Goal: Transaction & Acquisition: Purchase product/service

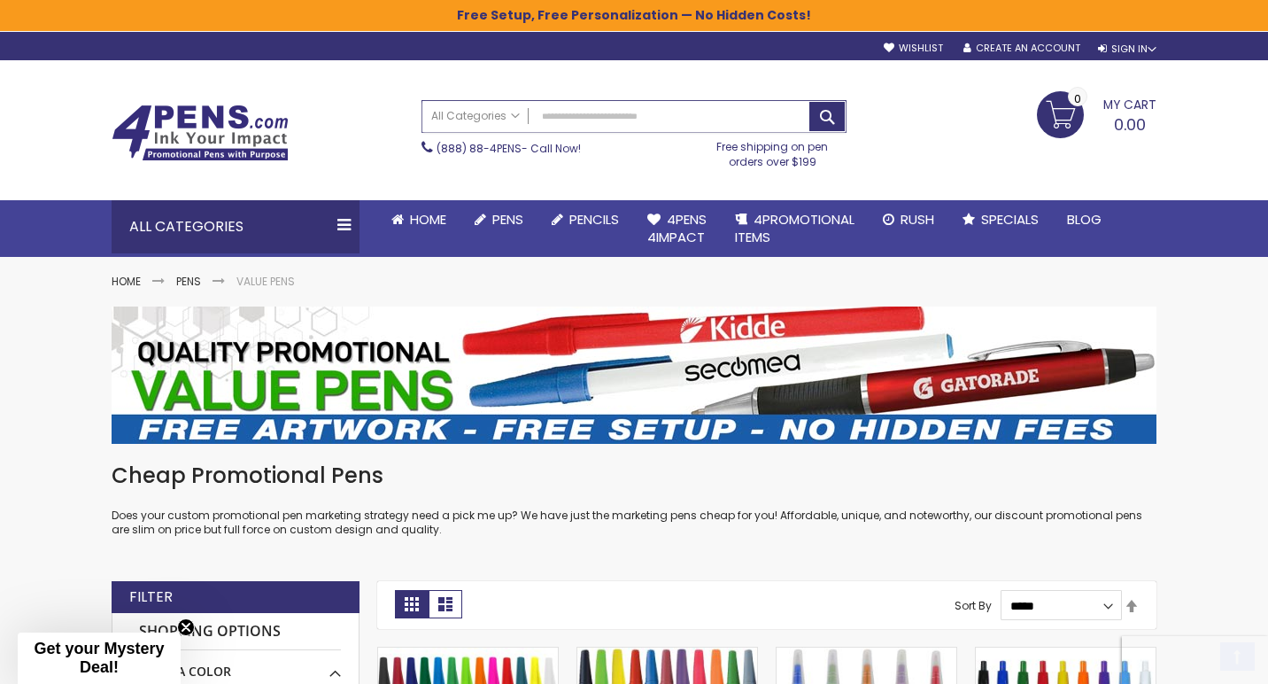
click at [582, 129] on input "Search" at bounding box center [633, 116] width 423 height 31
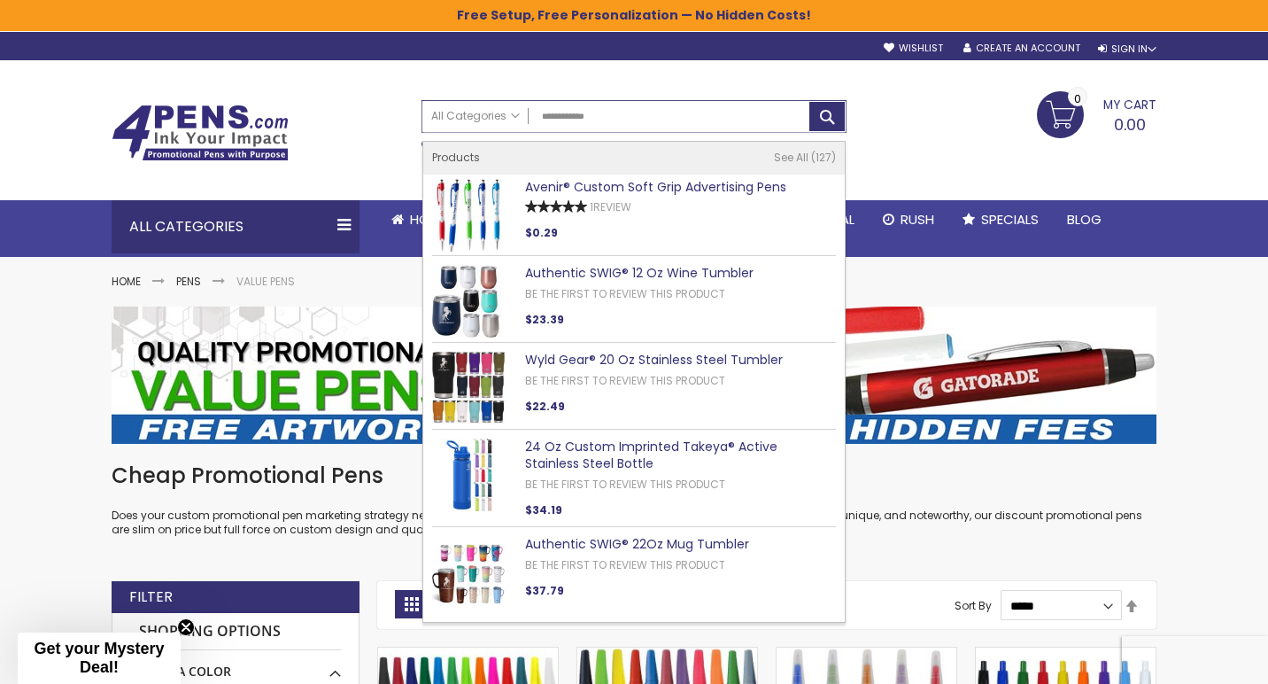
type input "**********"
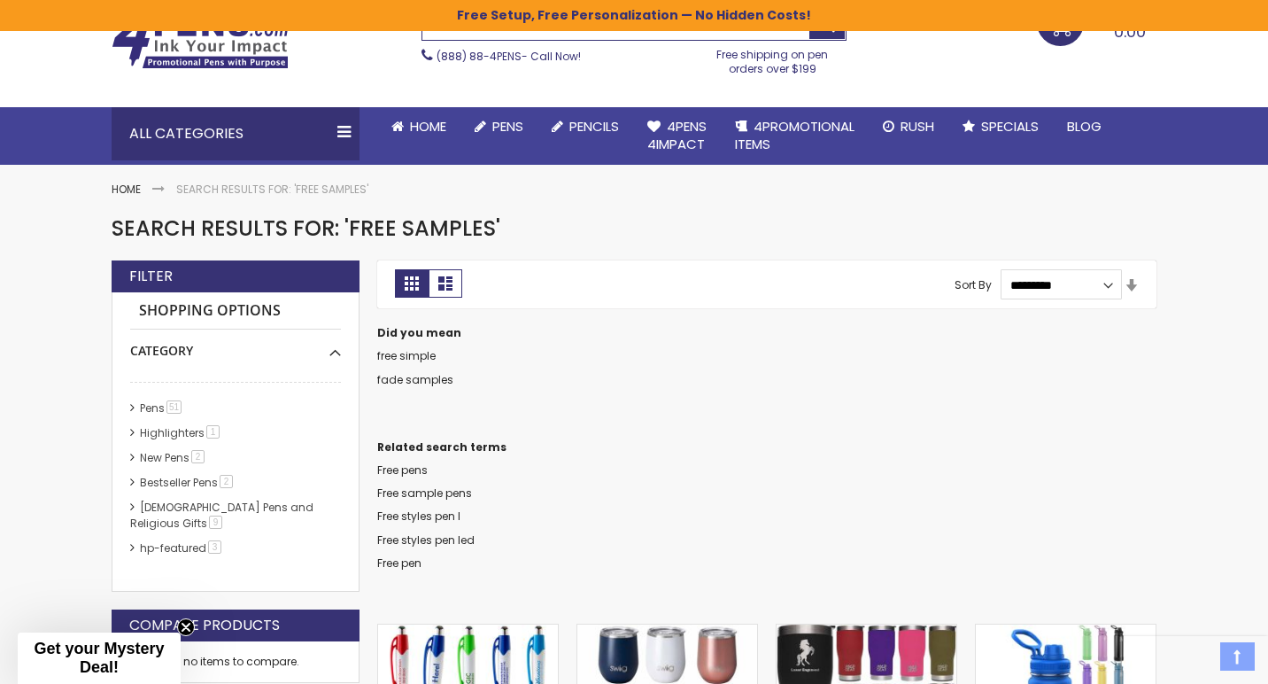
scroll to position [92, 0]
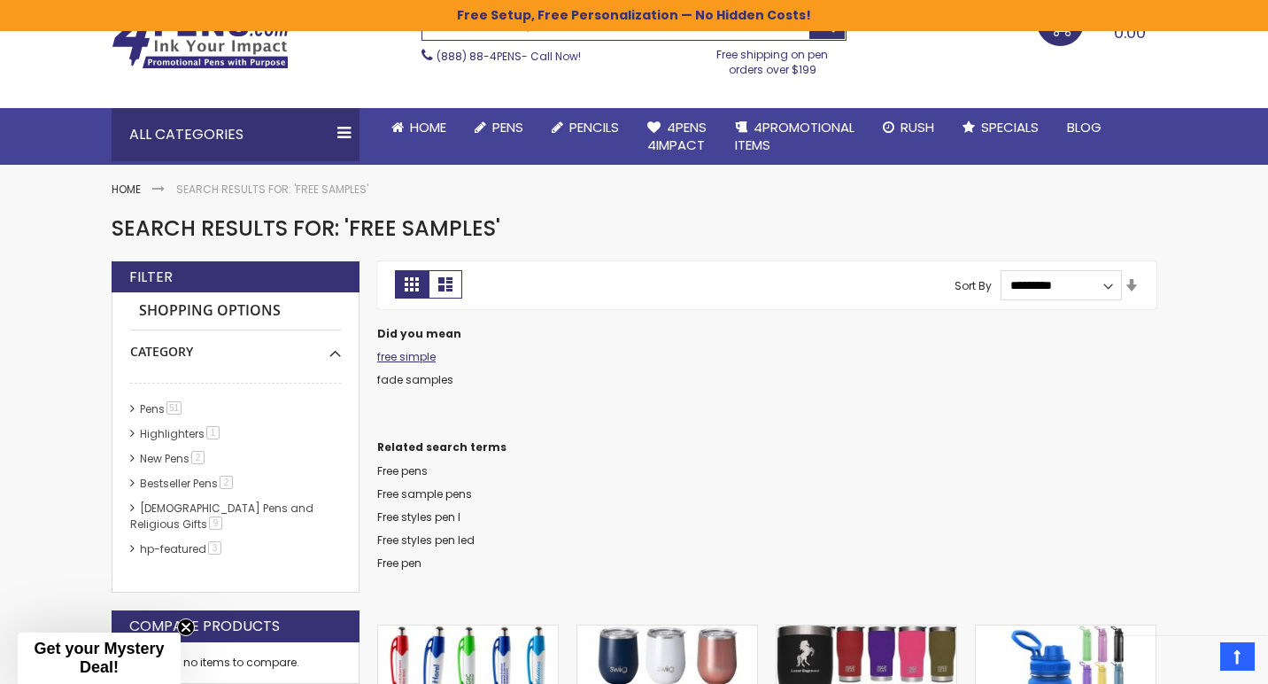
click at [416, 356] on link "free simple" at bounding box center [406, 356] width 58 height 15
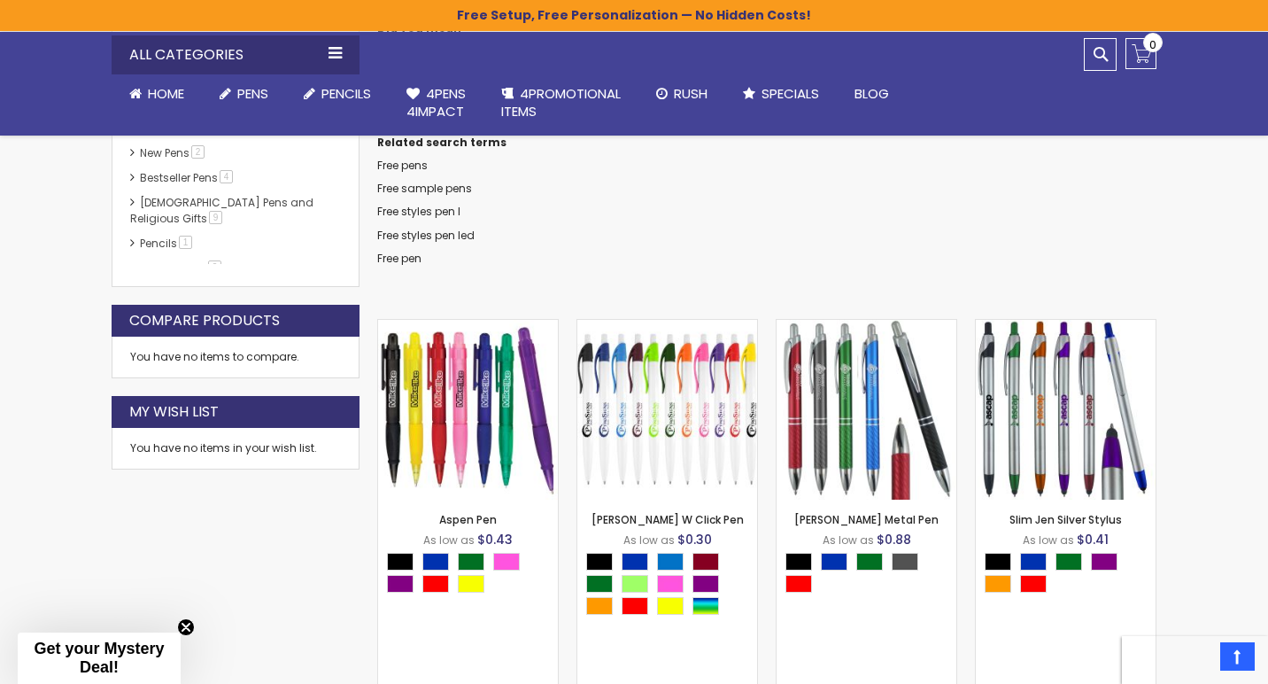
scroll to position [550, 0]
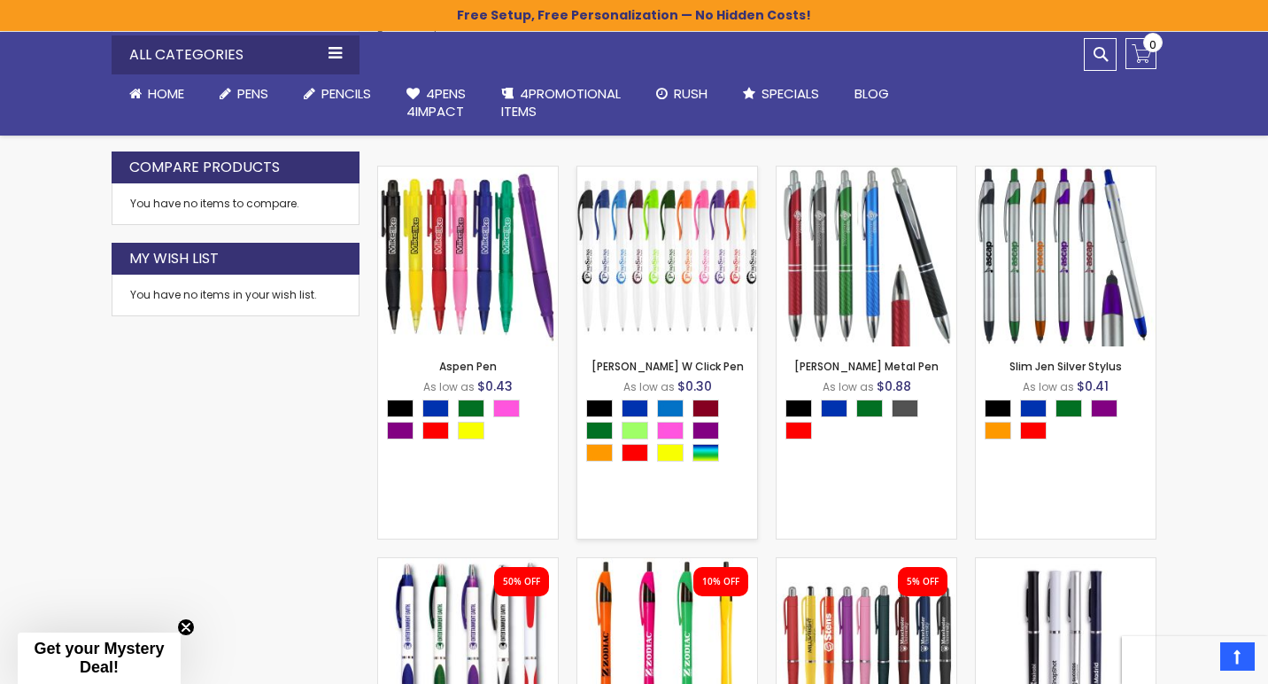
click at [666, 275] on img at bounding box center [667, 256] width 180 height 180
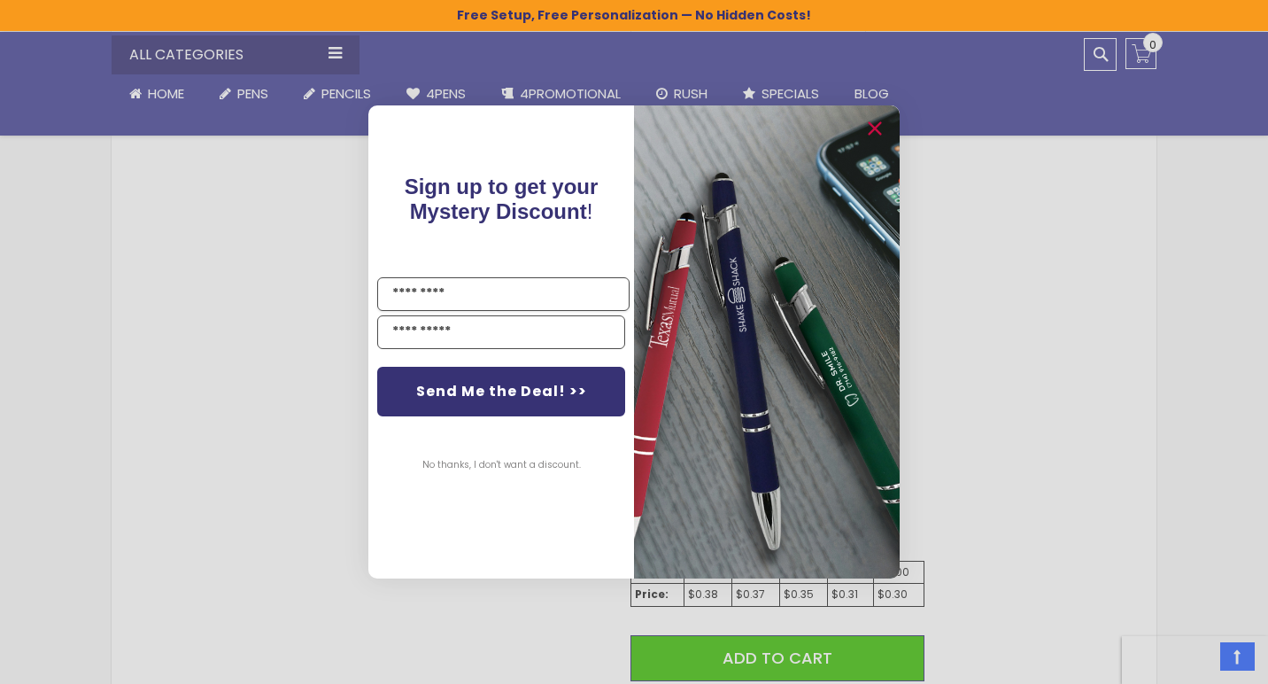
scroll to position [797, 0]
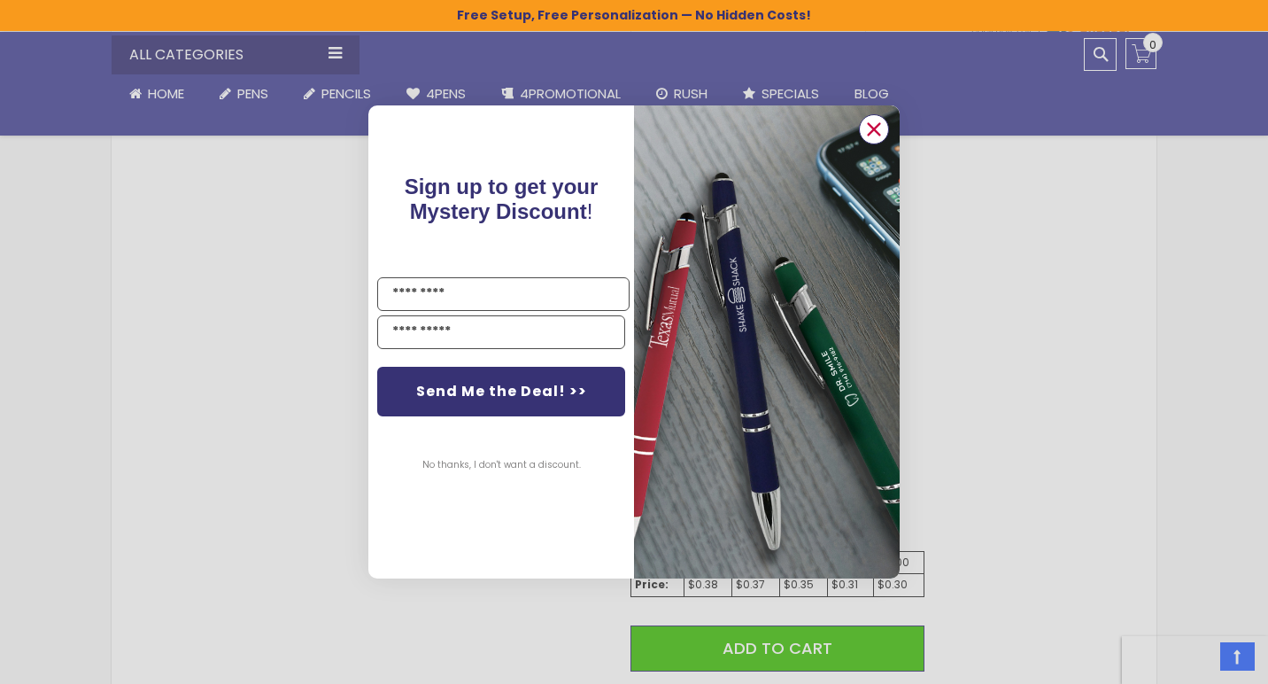
click at [870, 124] on circle "Close dialog" at bounding box center [874, 129] width 27 height 27
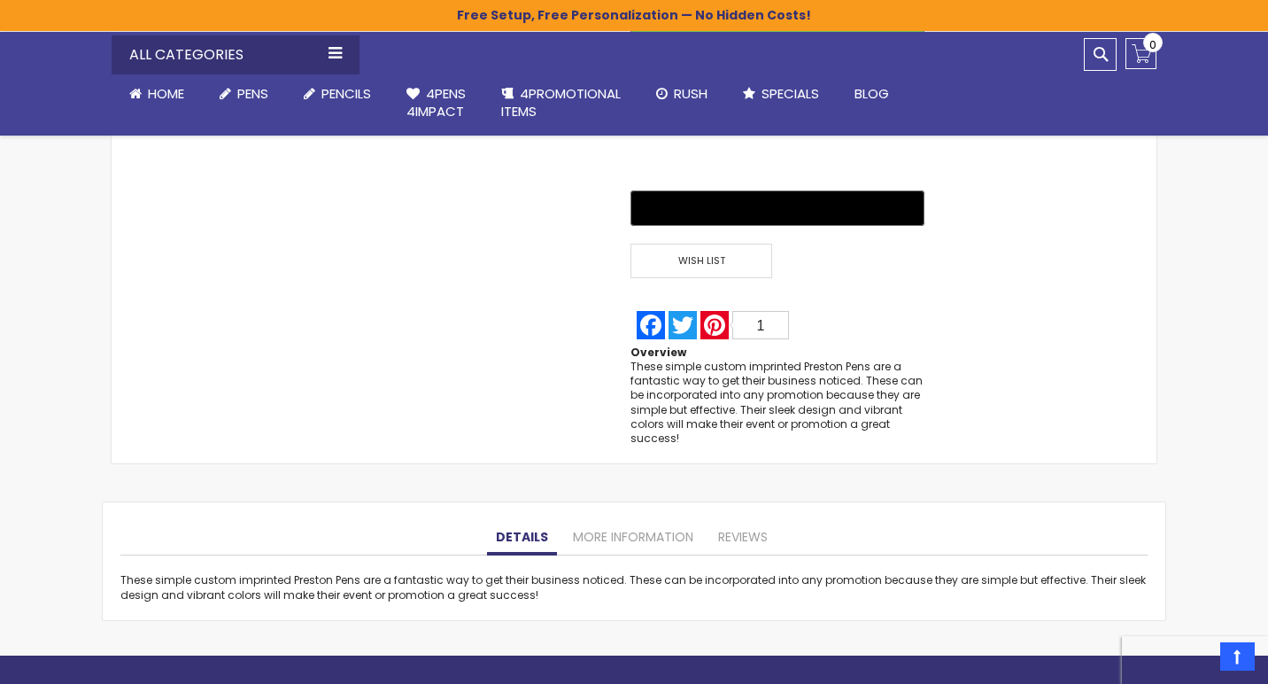
scroll to position [1474, 0]
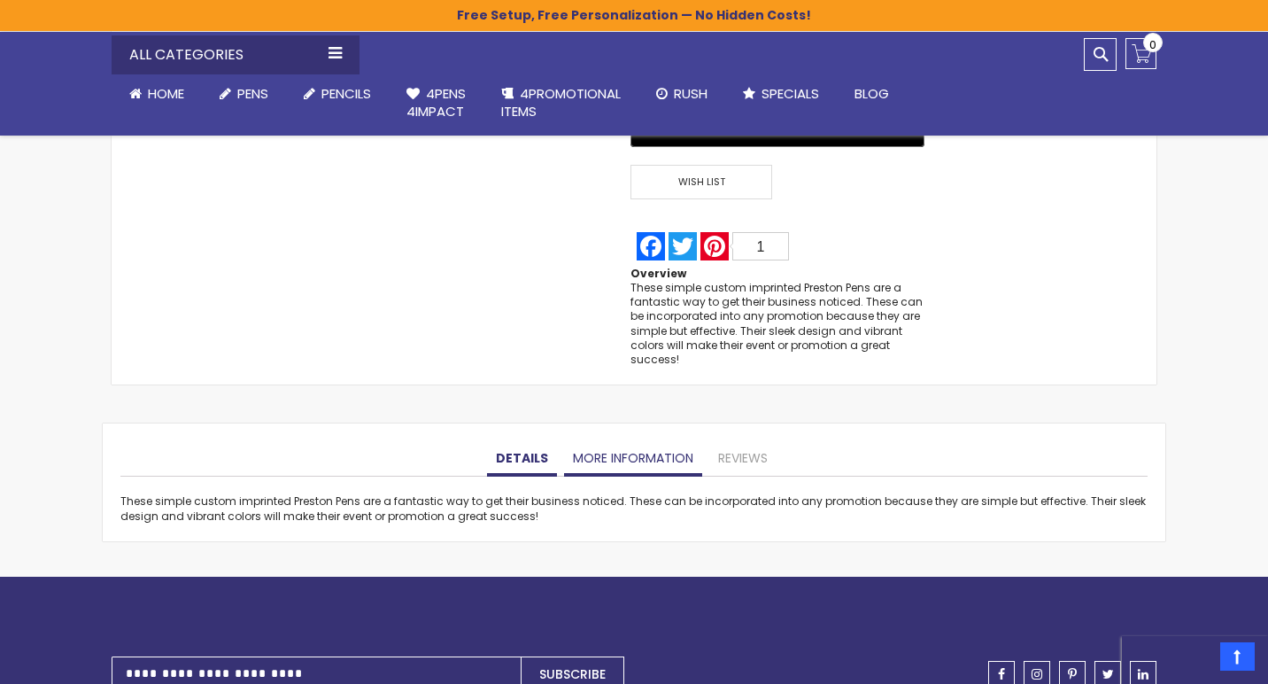
click at [689, 451] on link "More Information" at bounding box center [633, 458] width 138 height 35
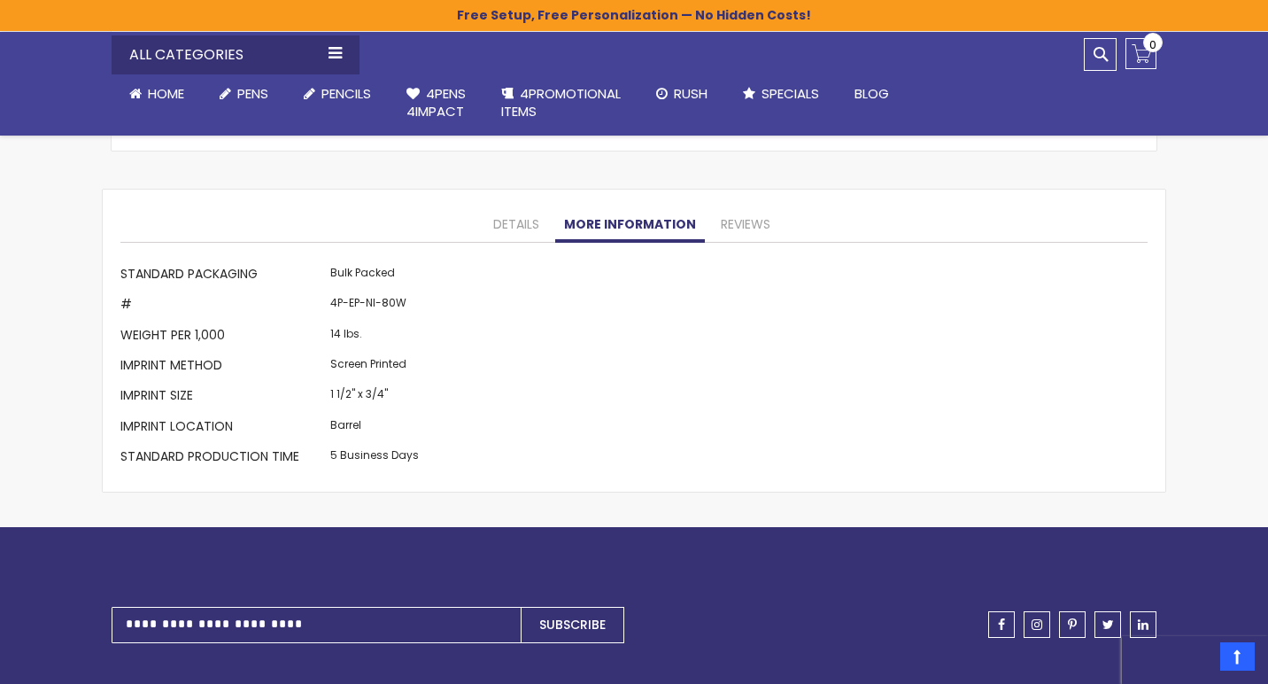
scroll to position [1707, 0]
